Goal: Task Accomplishment & Management: Manage account settings

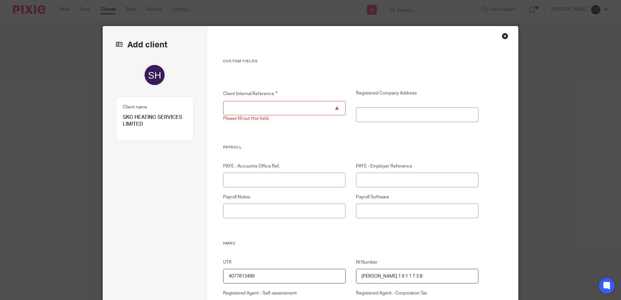
click at [249, 111] on input "Client Internal Reference" at bounding box center [284, 108] width 123 height 15
click at [503, 34] on div "Close this dialog window" at bounding box center [505, 36] width 6 height 6
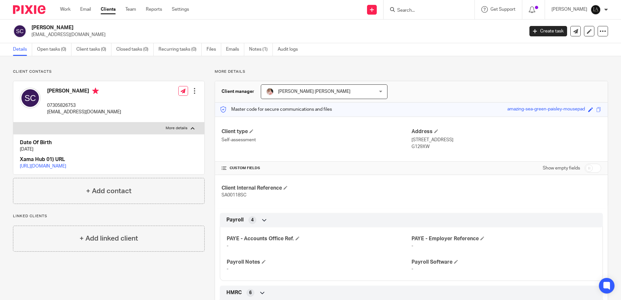
scroll to position [32, 0]
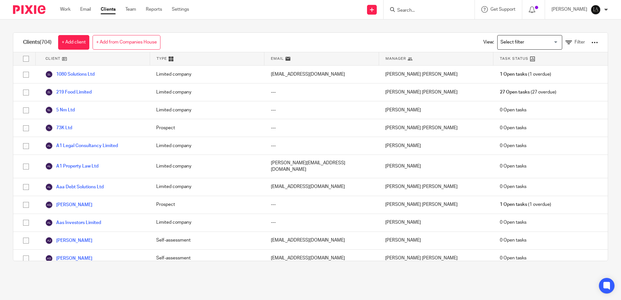
click at [429, 12] on input "Search" at bounding box center [426, 11] width 58 height 6
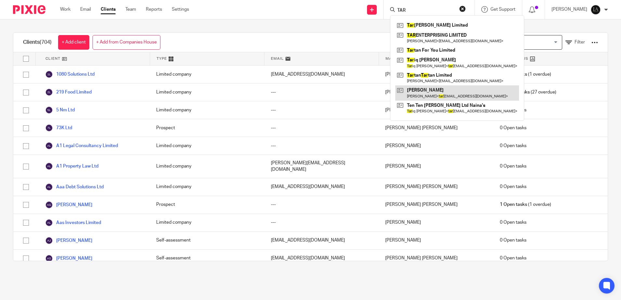
type input "TAR"
click at [453, 90] on link at bounding box center [457, 92] width 124 height 15
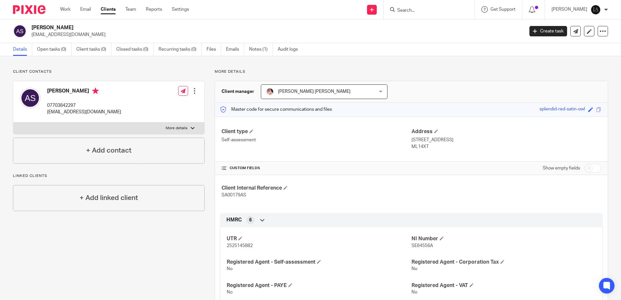
click at [170, 127] on p "More details" at bounding box center [177, 128] width 22 height 5
click at [13, 122] on input "More details" at bounding box center [13, 122] width 0 height 0
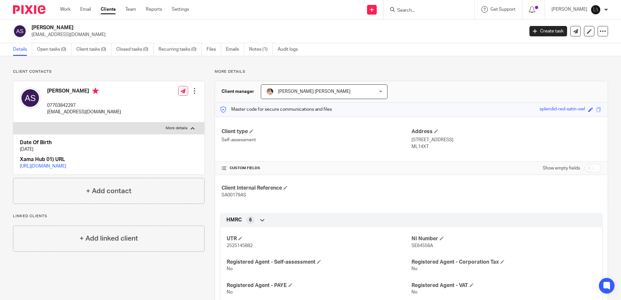
click at [170, 127] on p "More details" at bounding box center [177, 128] width 22 height 5
click at [13, 122] on input "More details" at bounding box center [13, 122] width 0 height 0
checkbox input "false"
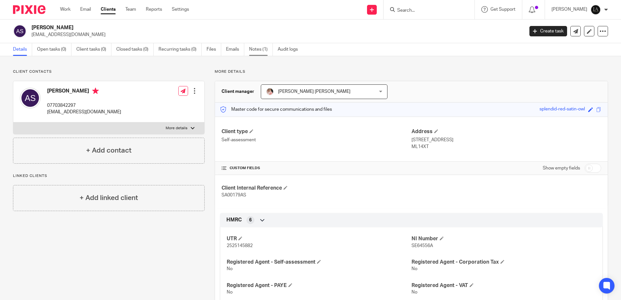
click at [264, 54] on link "Notes (1)" at bounding box center [261, 49] width 24 height 13
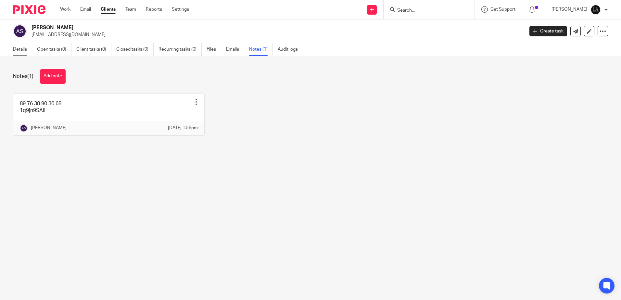
click at [18, 48] on link "Details" at bounding box center [22, 49] width 19 height 13
